Goal: Find specific page/section: Find specific page/section

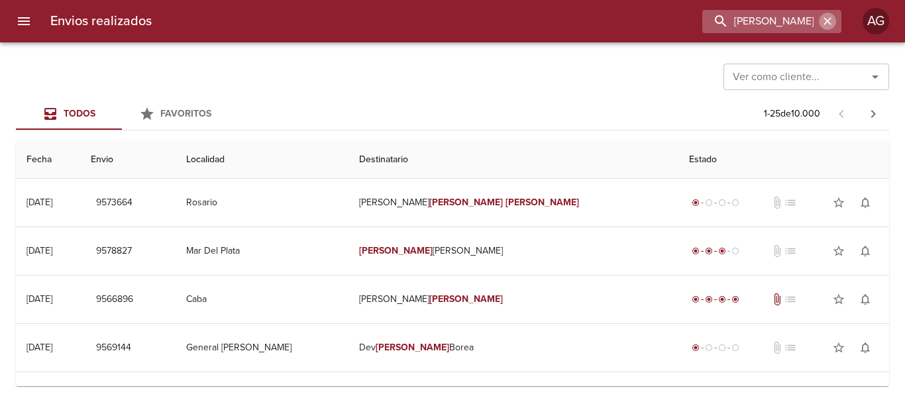
click at [826, 23] on icon "button" at bounding box center [828, 21] width 8 height 8
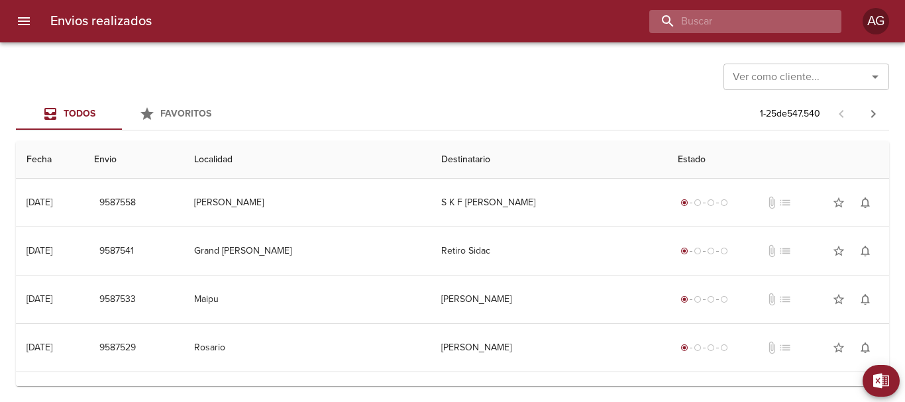
click at [804, 20] on input "buscar" at bounding box center [734, 21] width 170 height 23
paste input "9203226"
type input "9203226"
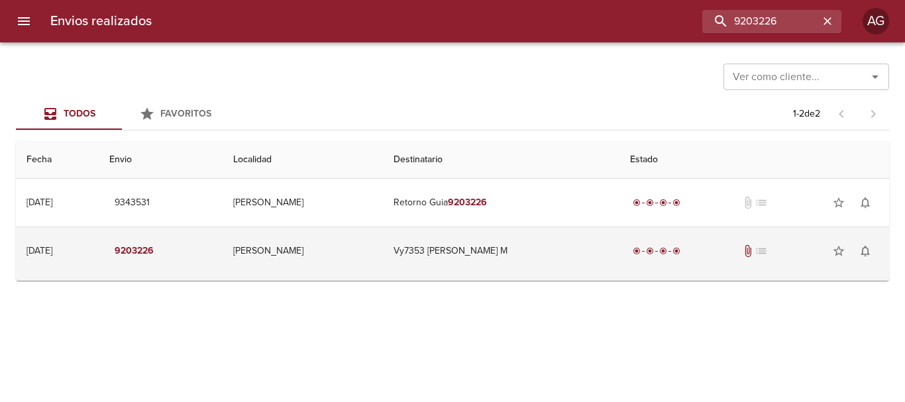
click at [517, 268] on td "Vy7353 [PERSON_NAME] M" at bounding box center [501, 251] width 237 height 48
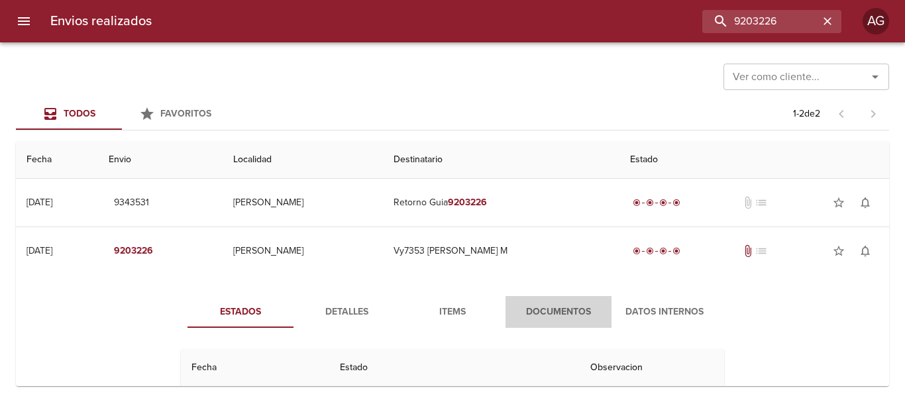
click at [541, 307] on span "Documentos" at bounding box center [559, 312] width 90 height 17
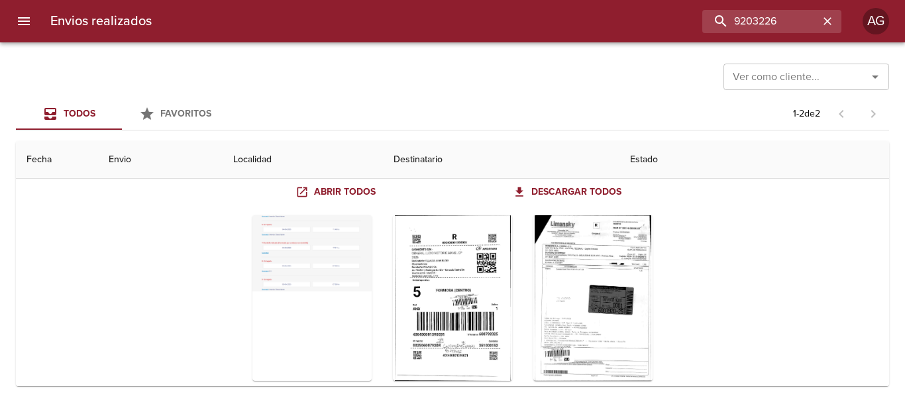
scroll to position [199, 0]
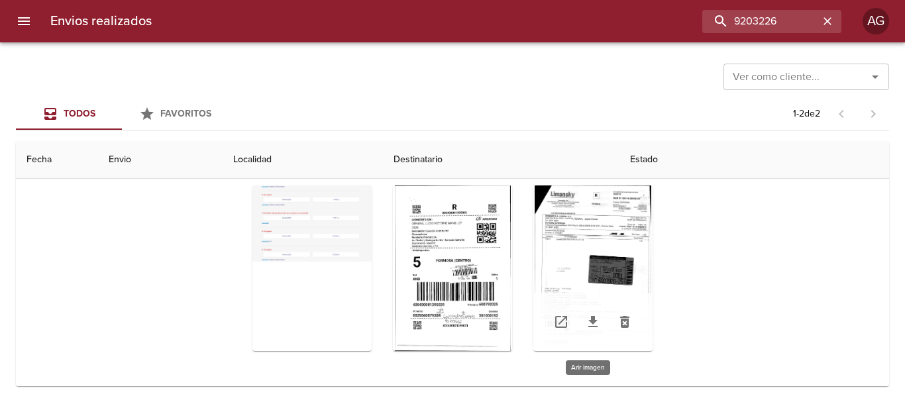
click at [590, 261] on div "Tabla de envíos del cliente" at bounding box center [593, 269] width 119 height 166
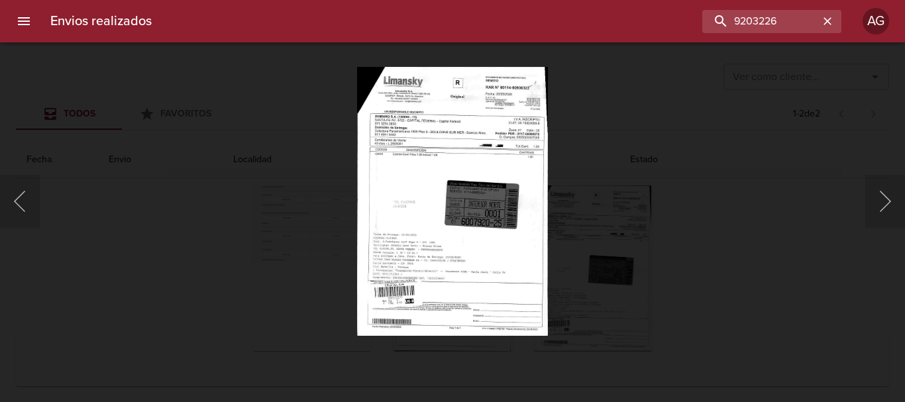
drag, startPoint x: 659, startPoint y: 233, endPoint x: 557, endPoint y: 233, distance: 102.7
click at [660, 233] on div "Lightbox" at bounding box center [452, 201] width 905 height 402
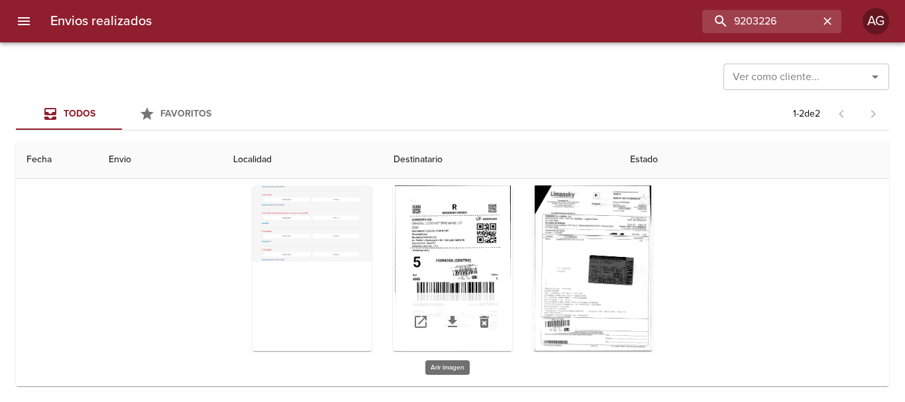
click at [498, 259] on div "Tabla de envíos del cliente" at bounding box center [452, 269] width 119 height 166
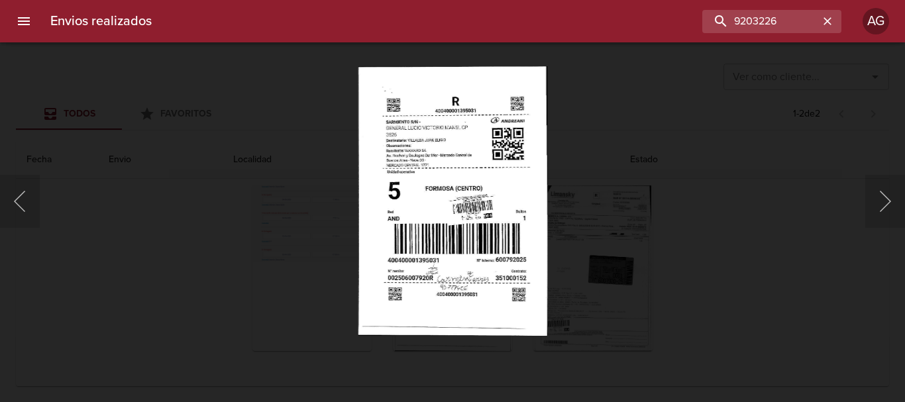
click at [5, 205] on div at bounding box center [6, 201] width 13 height 402
click at [631, 199] on div "Lightbox" at bounding box center [452, 201] width 905 height 402
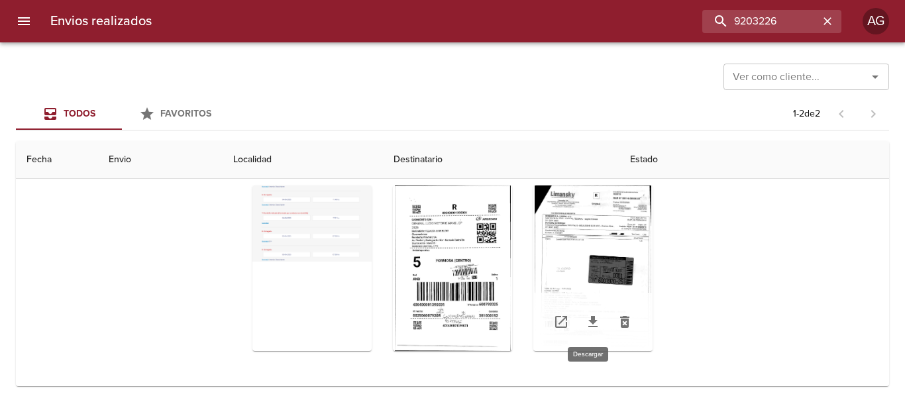
click at [589, 326] on icon "Tabla de envíos del cliente" at bounding box center [593, 321] width 9 height 11
